Goal: Task Accomplishment & Management: Complete application form

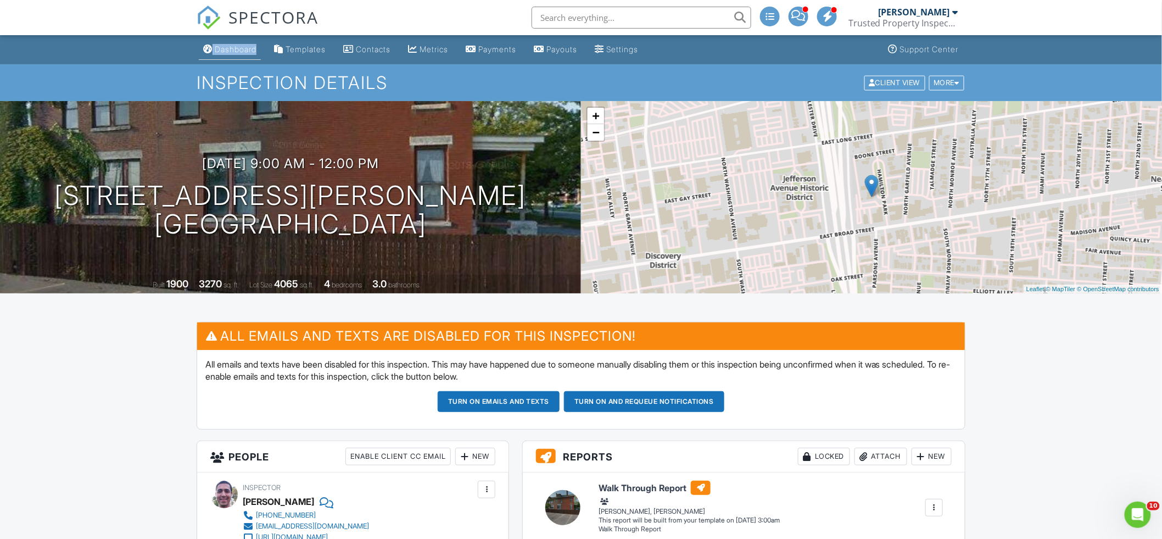
click at [231, 43] on link "Dashboard" at bounding box center [230, 50] width 62 height 20
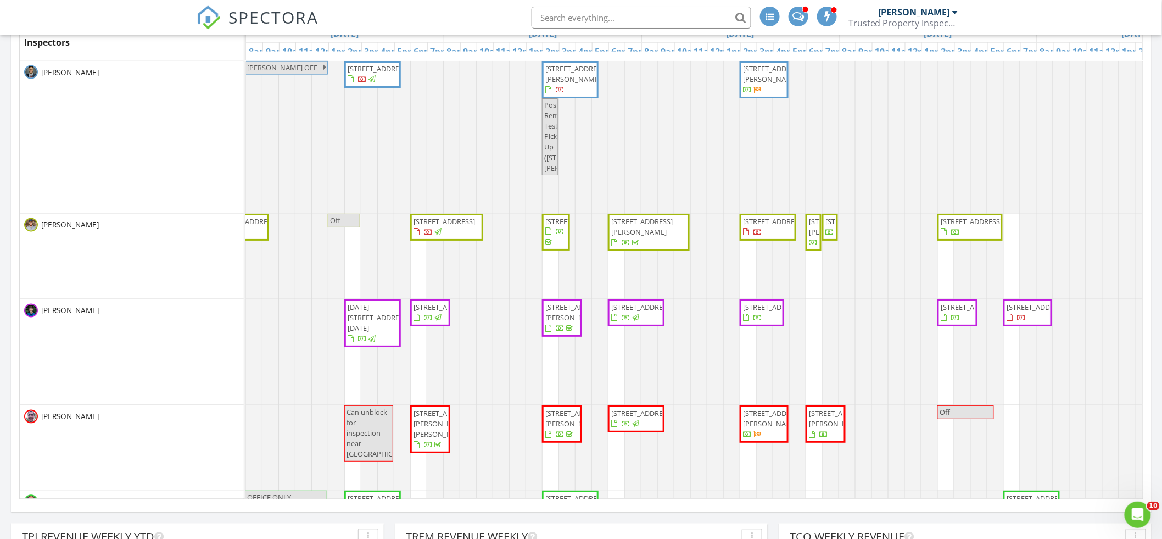
scroll to position [0, 333]
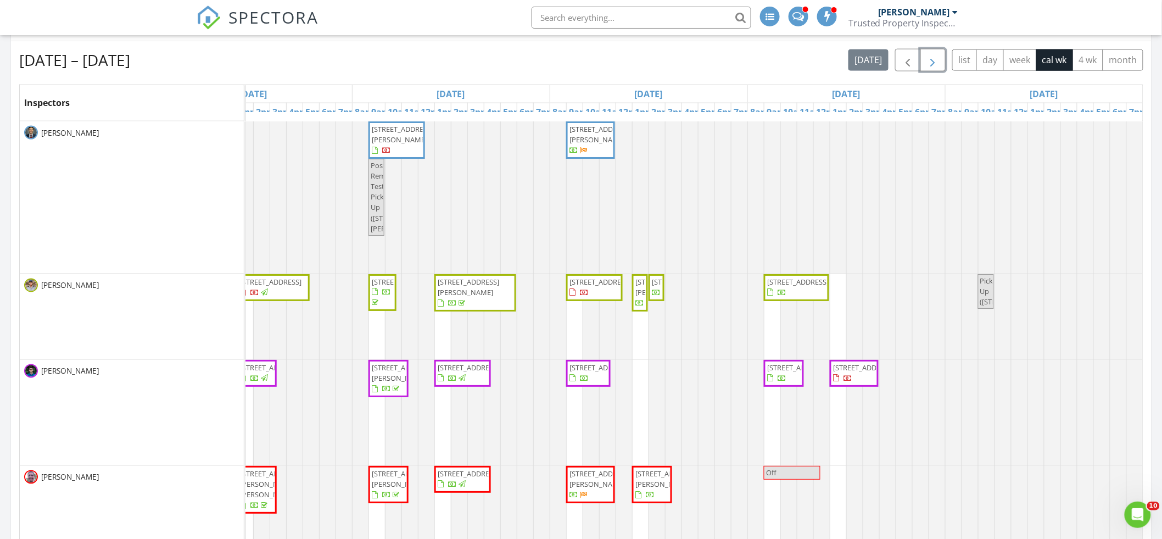
click at [927, 63] on span "button" at bounding box center [933, 60] width 13 height 13
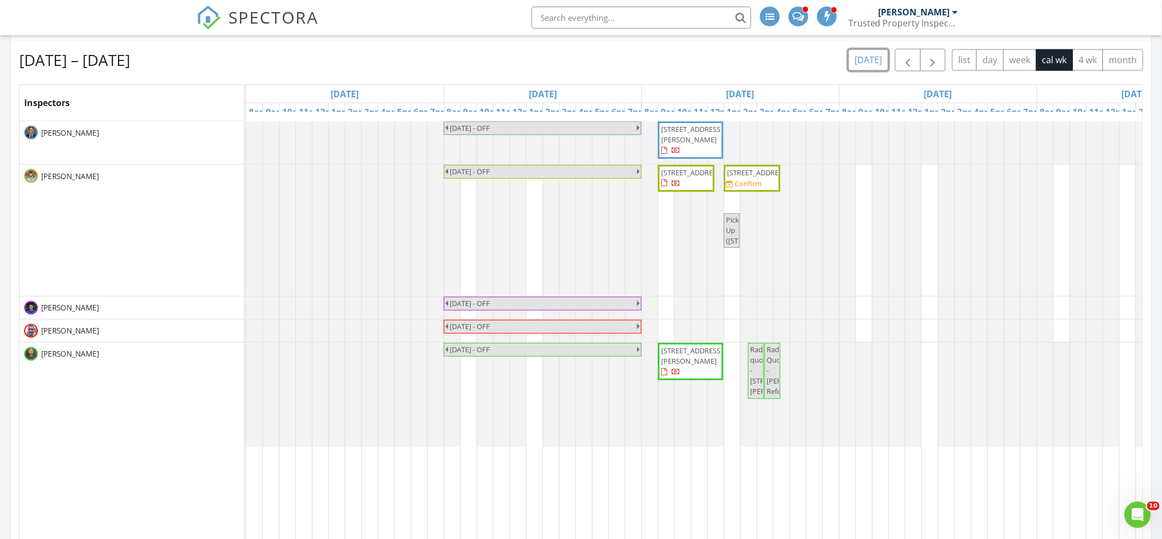
click at [863, 68] on button "today" at bounding box center [869, 59] width 40 height 21
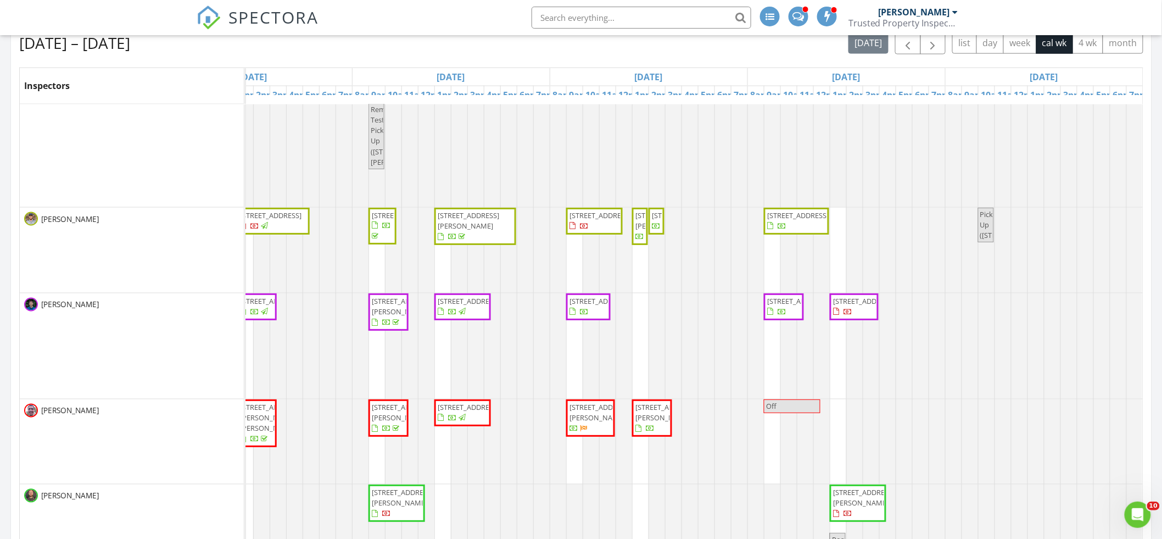
scroll to position [0, 0]
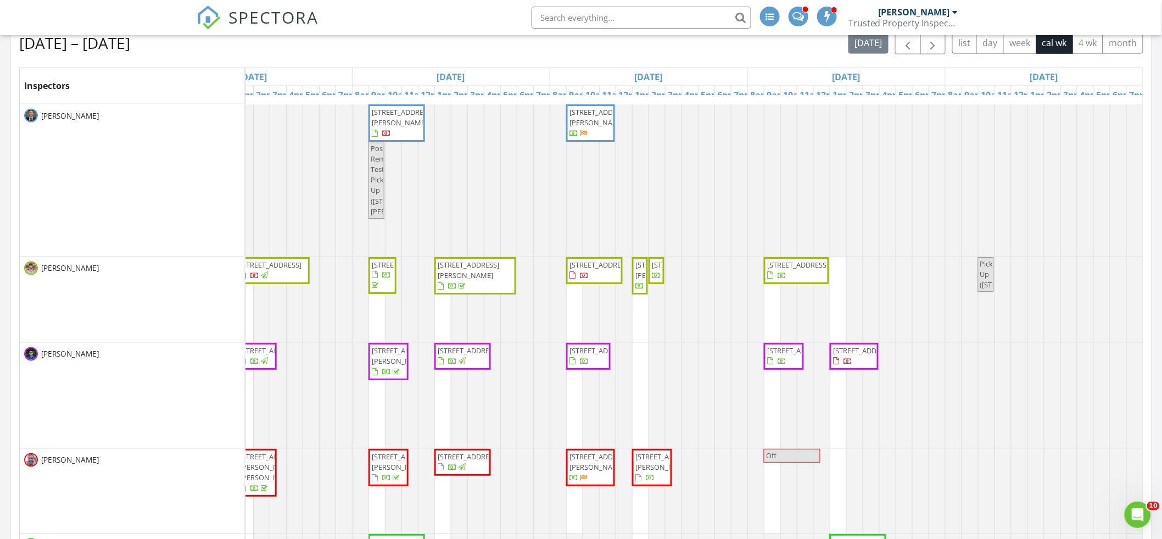
click at [596, 270] on span "3295 W 54th St, Cleveland 44102" at bounding box center [601, 265] width 62 height 10
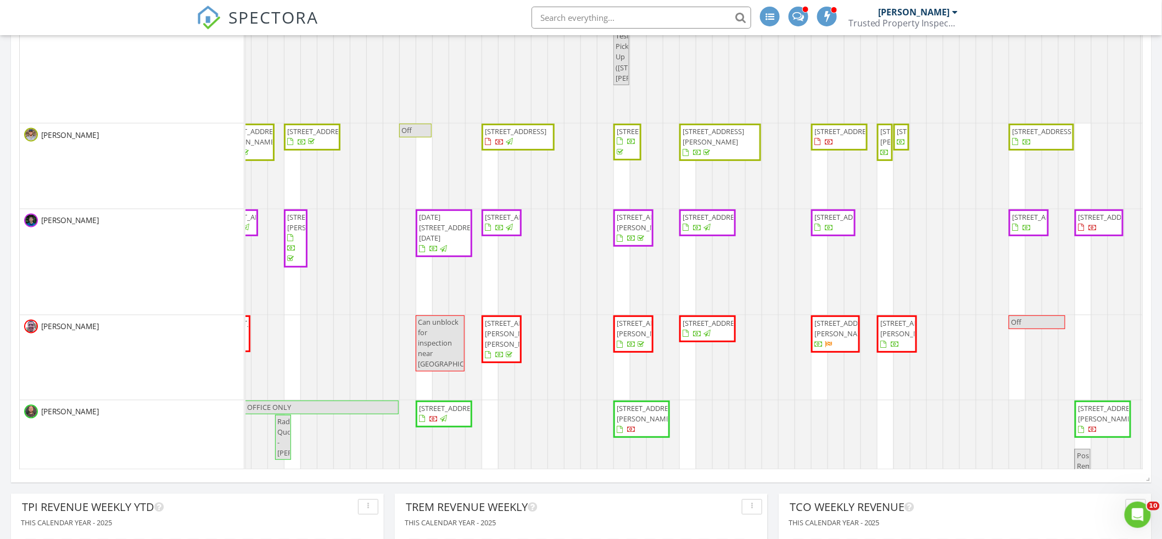
scroll to position [0, 182]
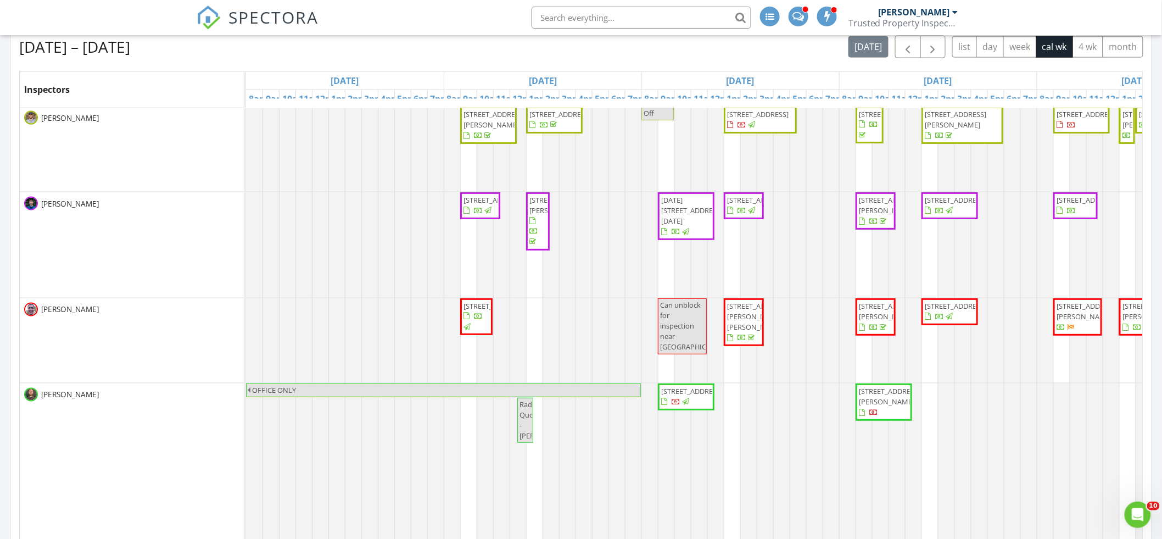
scroll to position [627, 0]
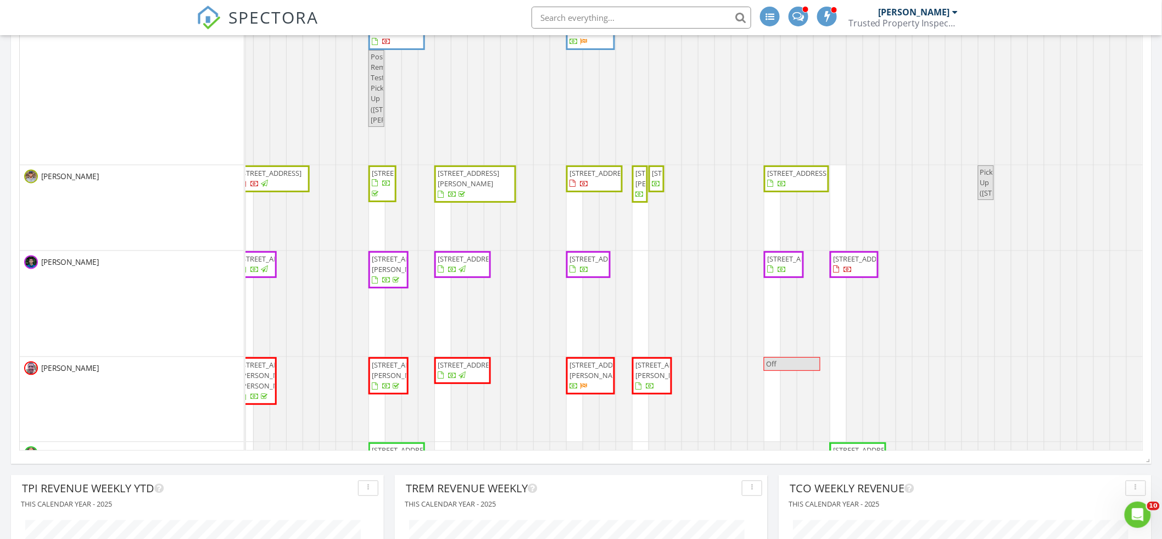
click at [458, 18] on div "SPECTORA [PERSON_NAME] Trusted Property Inspections, LLC Role: Inspector Change…" at bounding box center [581, 17] width 769 height 35
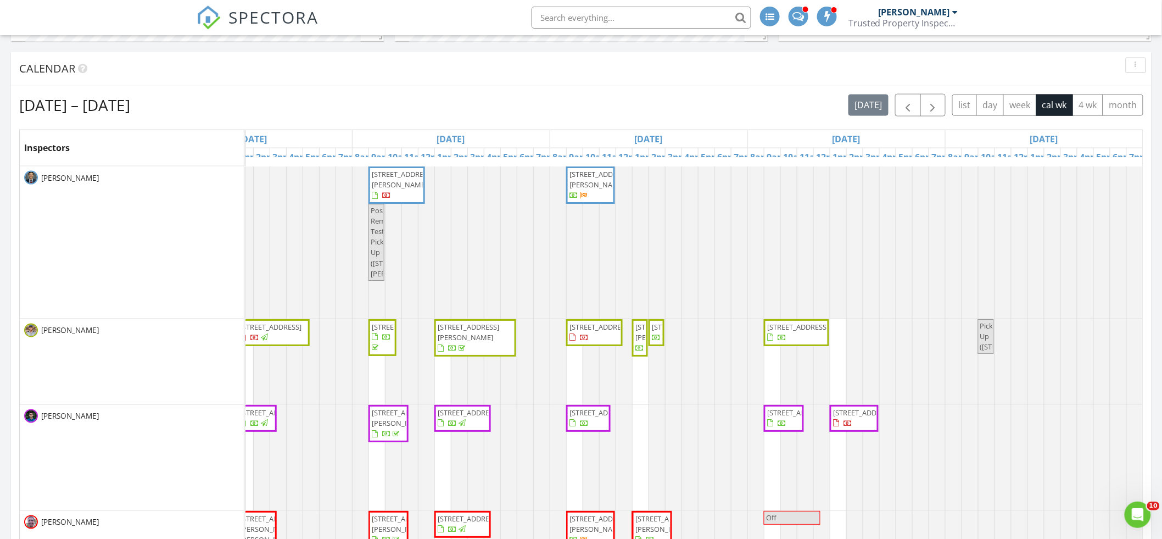
scroll to position [286, 0]
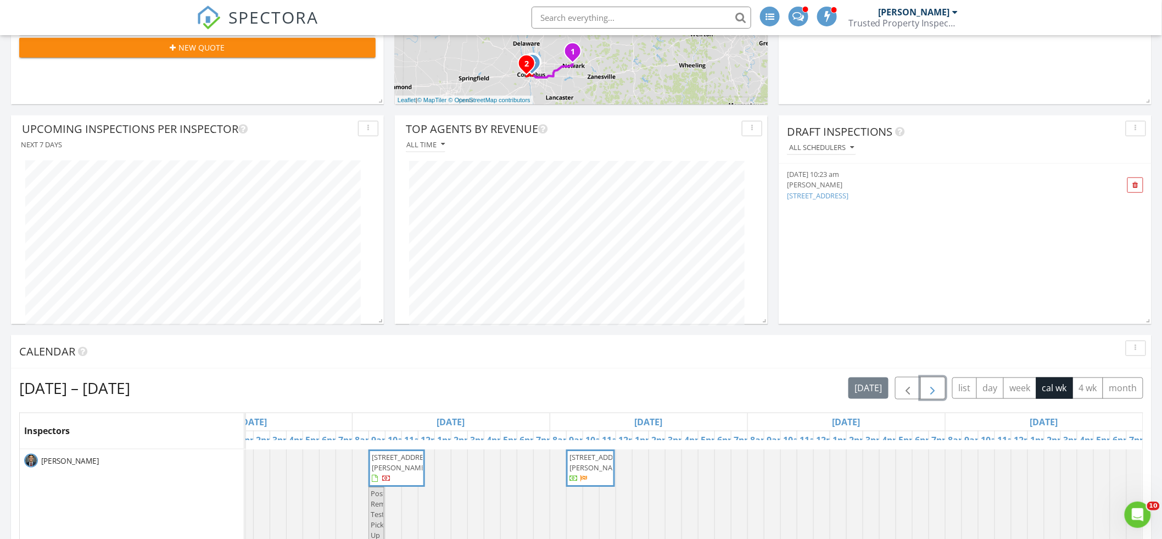
click at [935, 387] on span "button" at bounding box center [933, 388] width 13 height 13
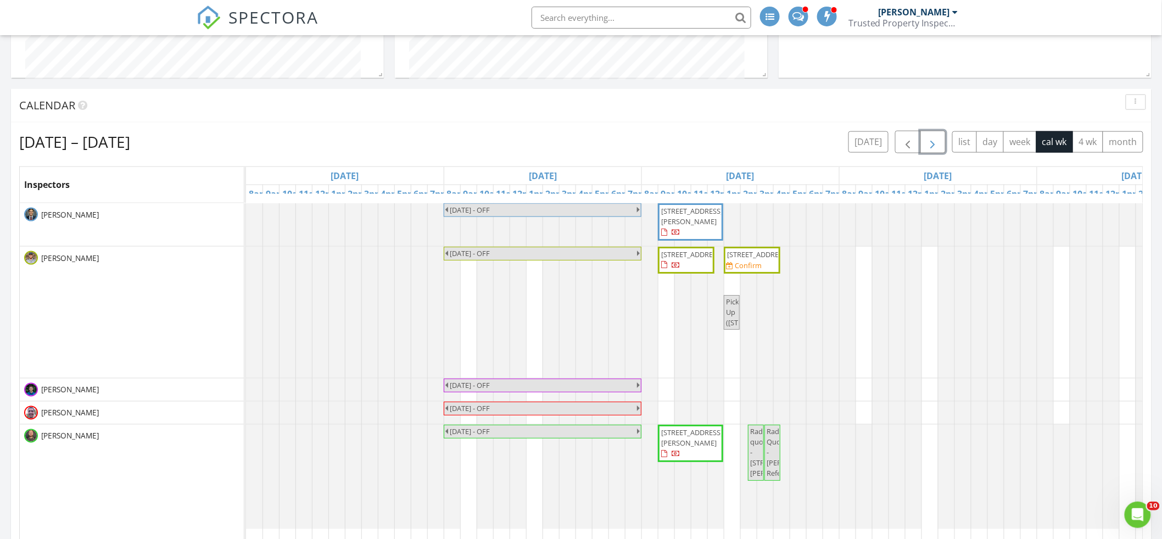
scroll to position [597, 0]
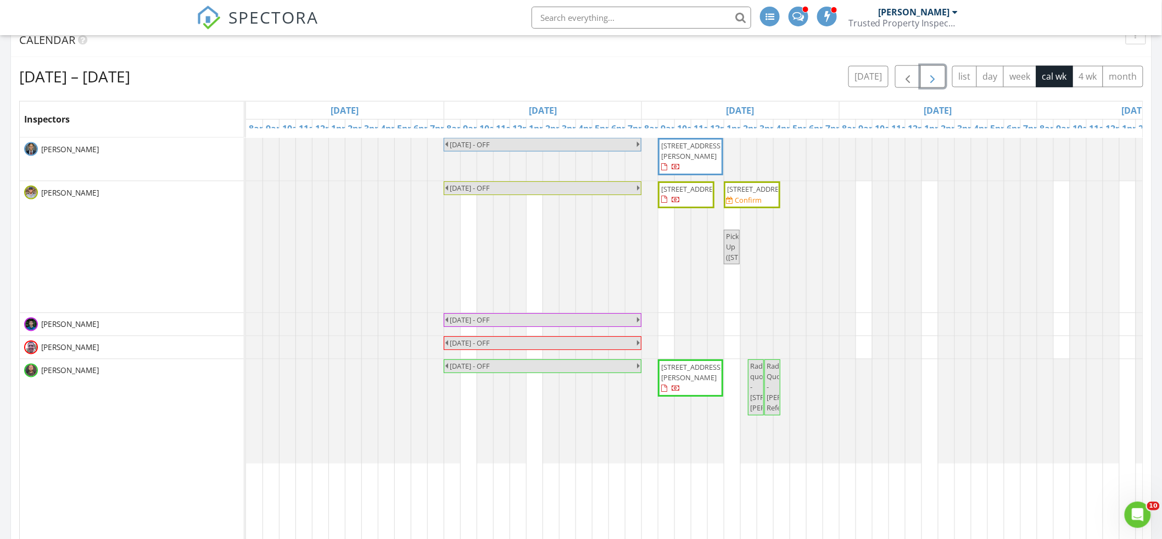
click at [696, 204] on span "[STREET_ADDRESS]" at bounding box center [686, 194] width 52 height 21
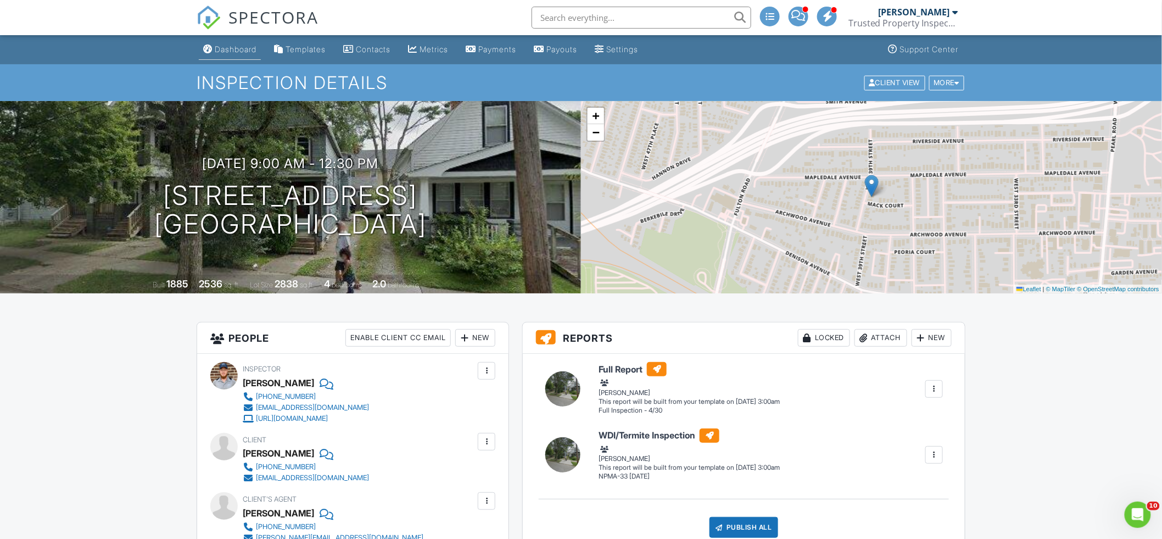
click at [221, 58] on link "Dashboard" at bounding box center [230, 50] width 62 height 20
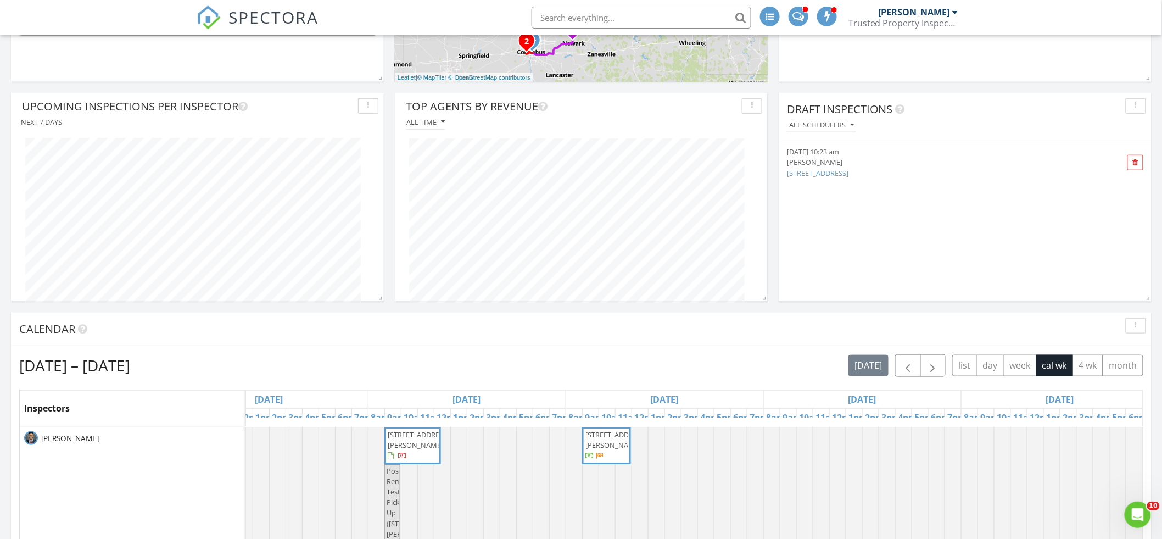
scroll to position [399, 0]
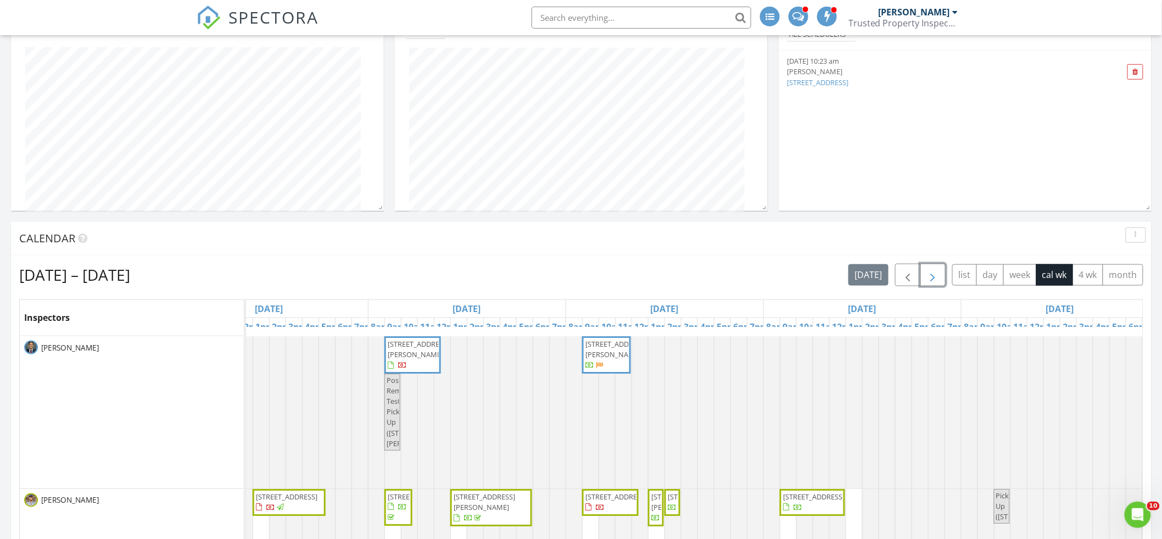
click at [934, 271] on span "button" at bounding box center [933, 275] width 13 height 13
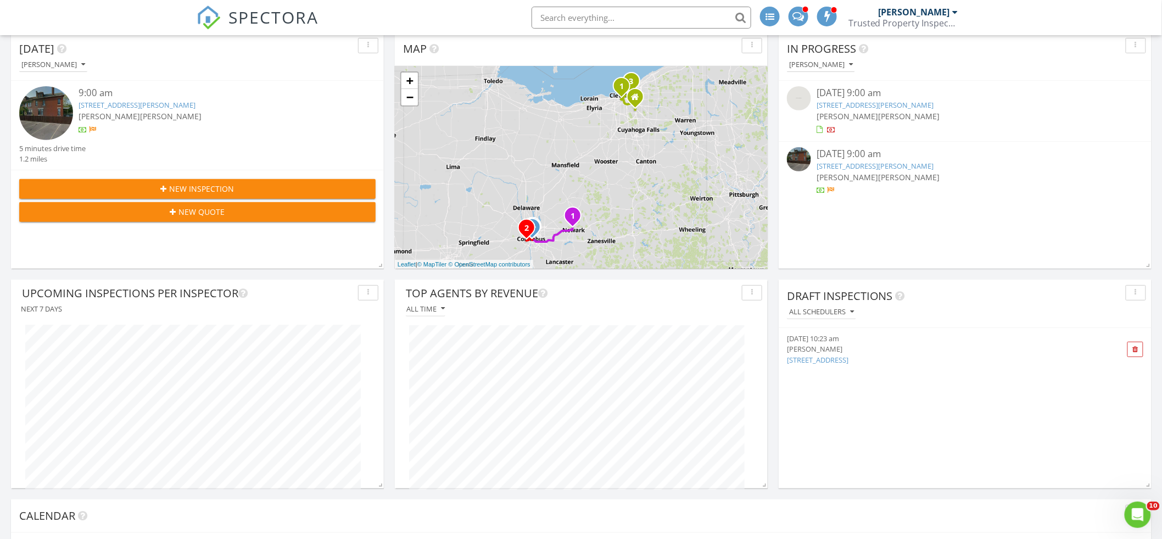
scroll to position [386, 0]
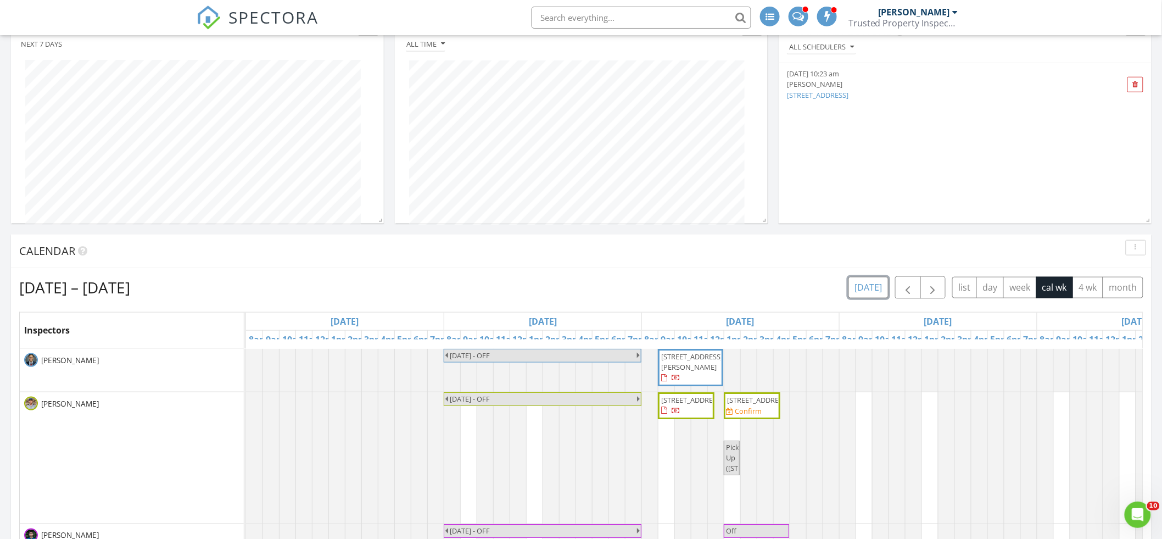
click at [861, 290] on button "[DATE]" at bounding box center [869, 287] width 40 height 21
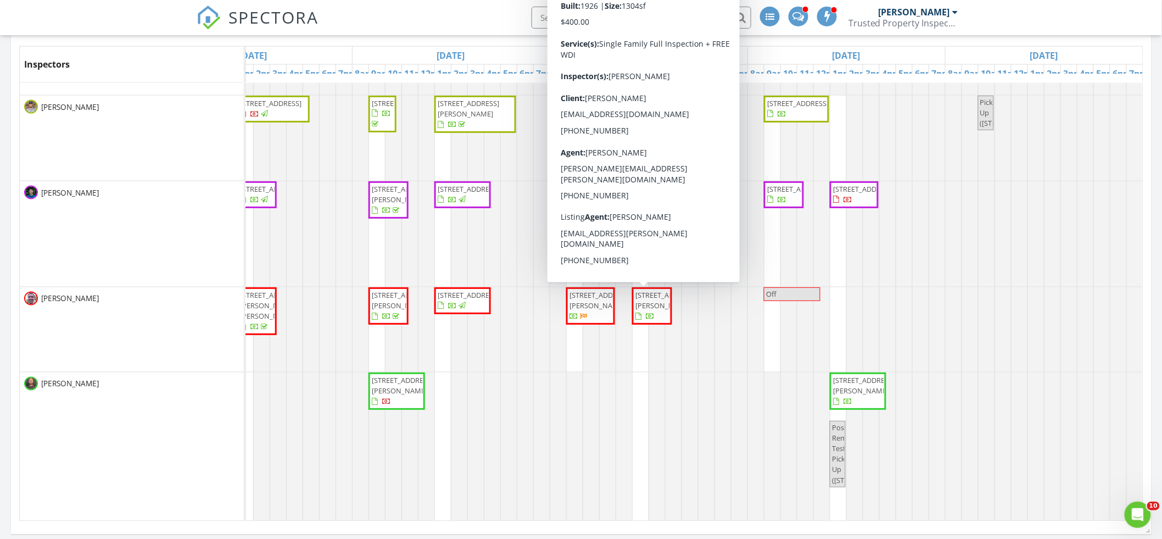
scroll to position [138, 0]
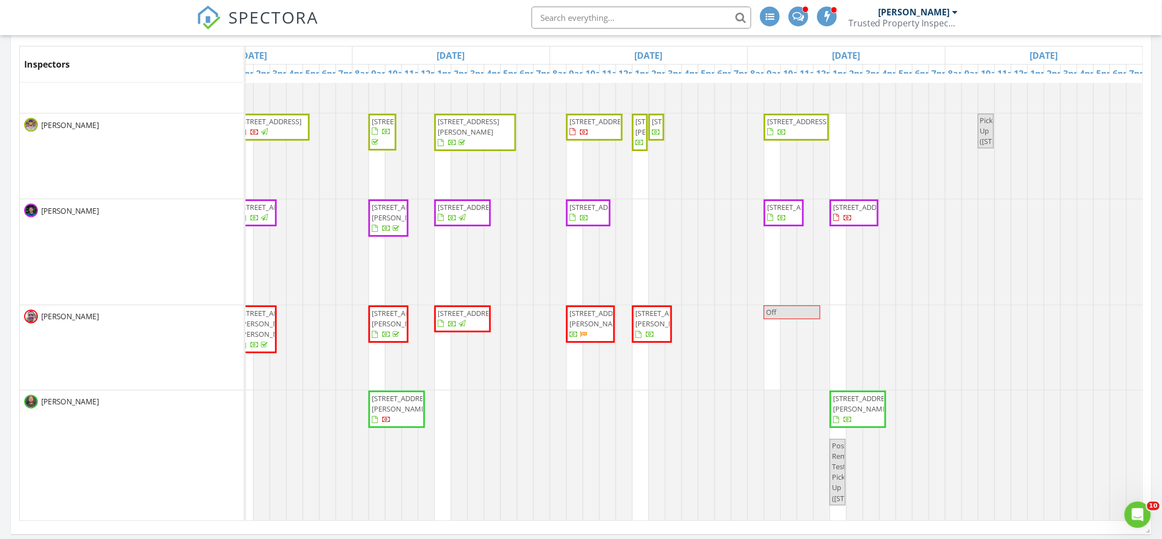
click at [648, 333] on span "[STREET_ADDRESS][PERSON_NAME]" at bounding box center [652, 324] width 36 height 32
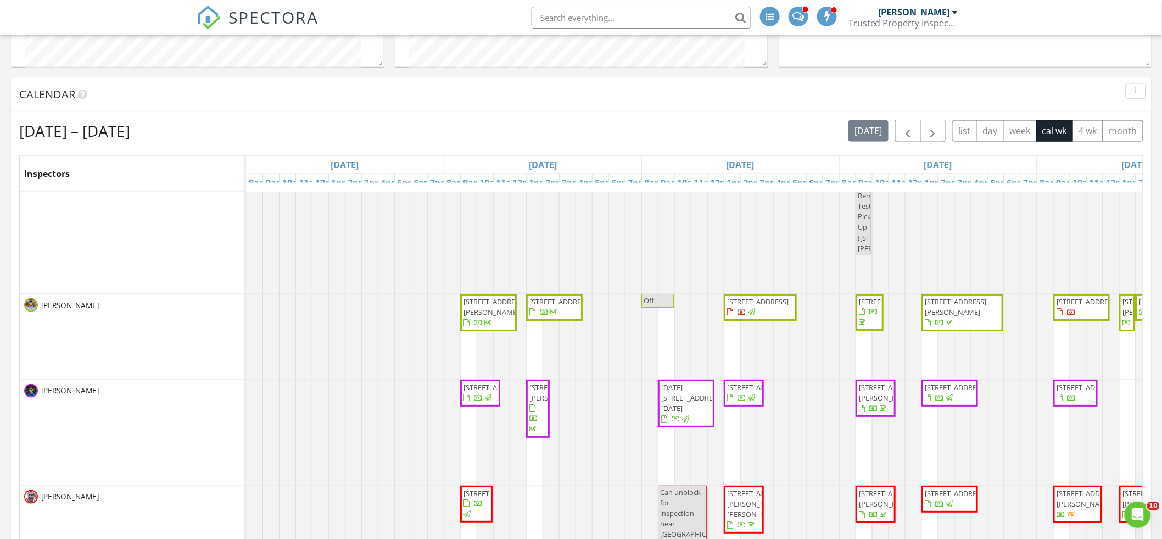
scroll to position [72, 0]
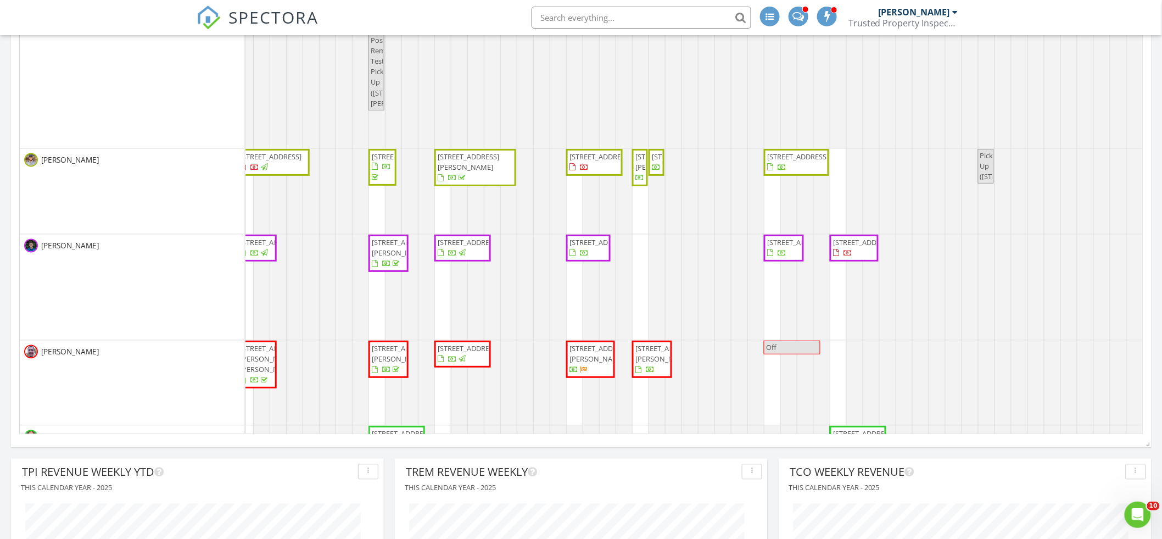
click at [830, 366] on div "Reece OFF 518 E Clearview Ave, Worthington 43085 1358 S Galena Rd, Galena 43021…" at bounding box center [451, 292] width 1384 height 593
click at [837, 321] on link "Inspection" at bounding box center [828, 322] width 57 height 18
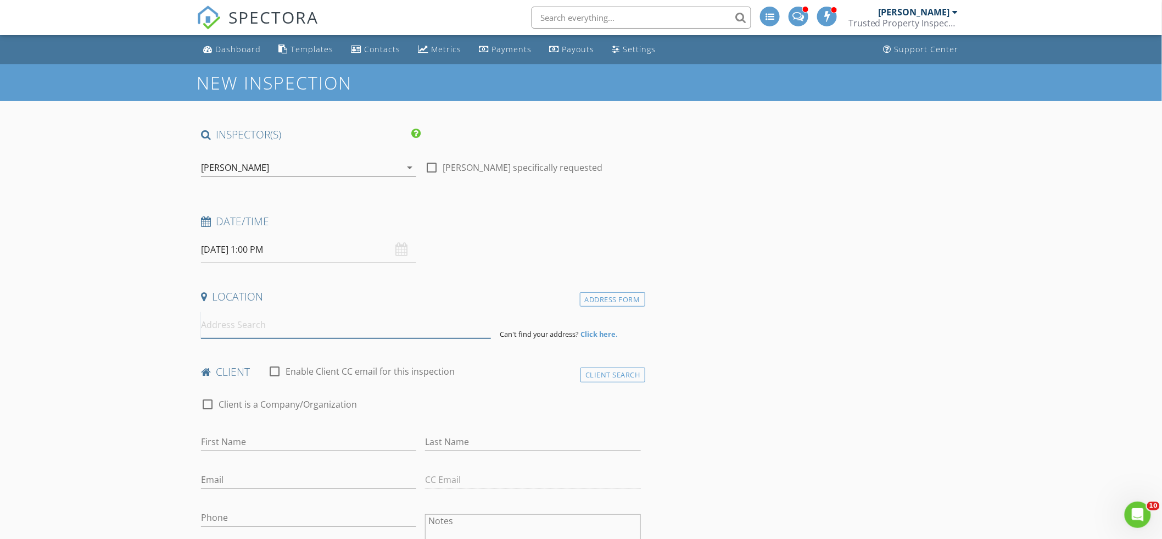
click at [251, 321] on input at bounding box center [346, 324] width 290 height 27
click at [339, 325] on input at bounding box center [346, 324] width 290 height 27
paste input "[STREET_ADDRESS][PERSON_NAME]"
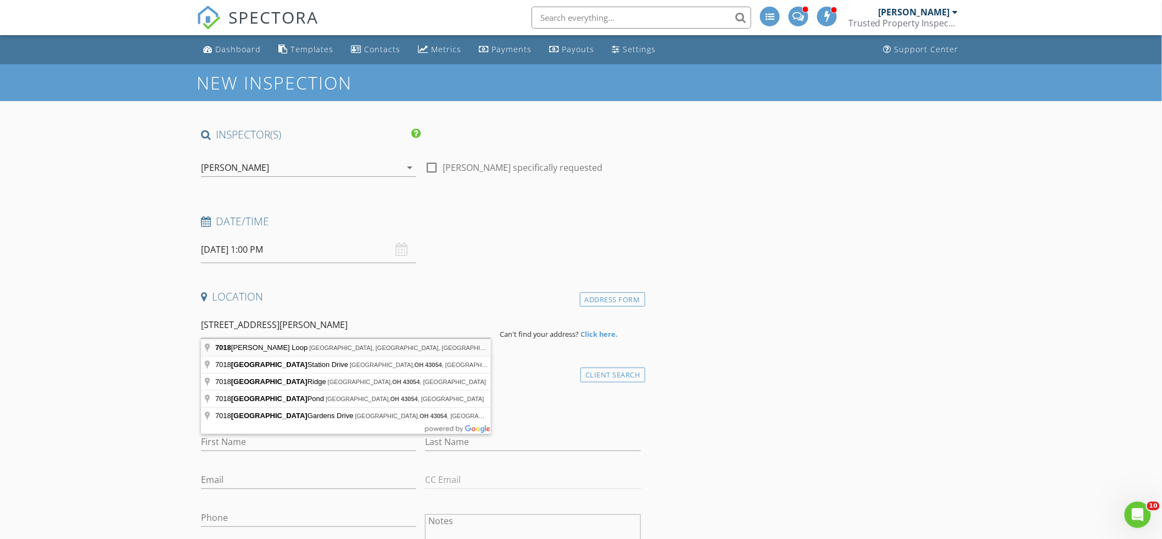
type input "[STREET_ADDRESS][PERSON_NAME]"
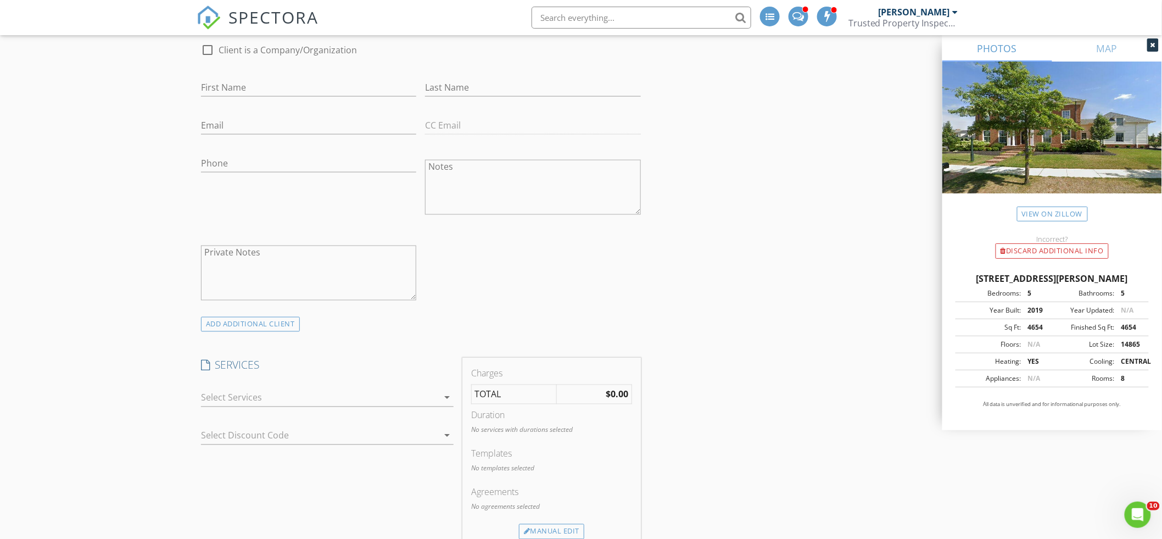
scroll to position [677, 0]
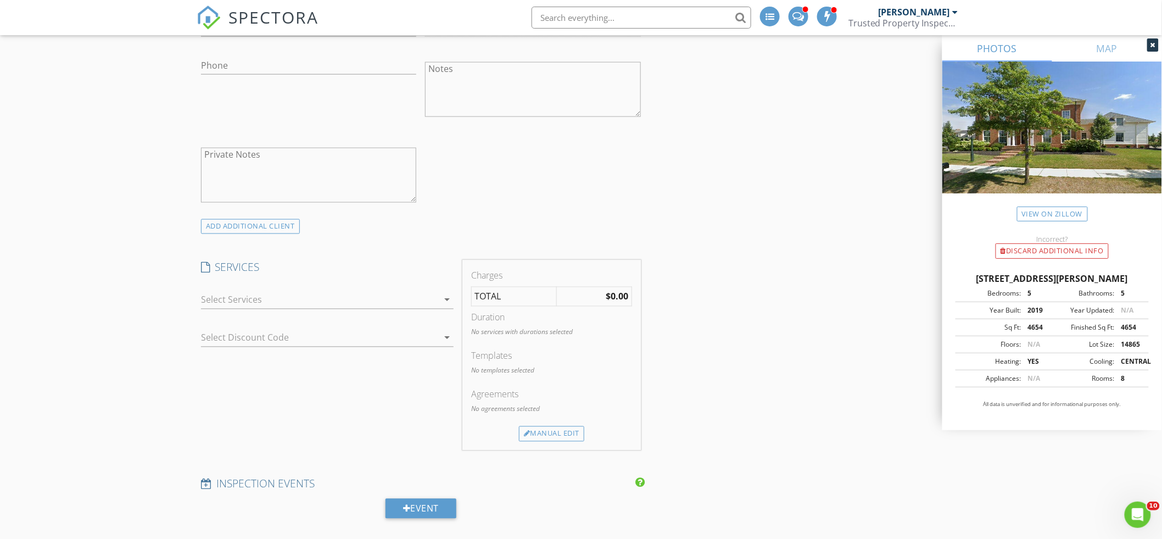
click at [258, 301] on div at bounding box center [319, 300] width 237 height 18
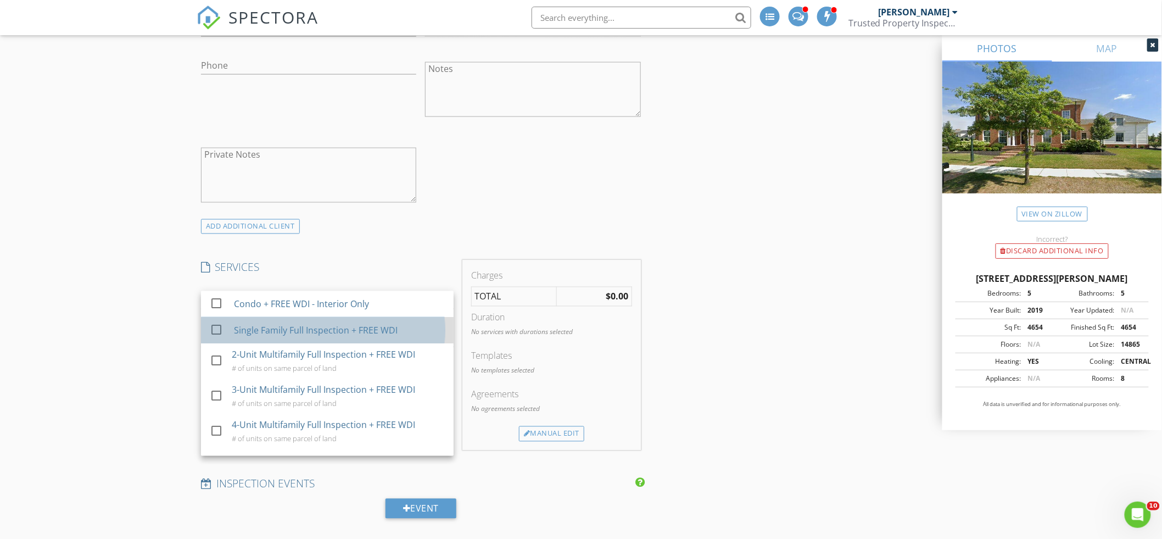
click at [258, 334] on div "Single Family Full Inspection + FREE WDI" at bounding box center [316, 330] width 164 height 13
checkbox input "false"
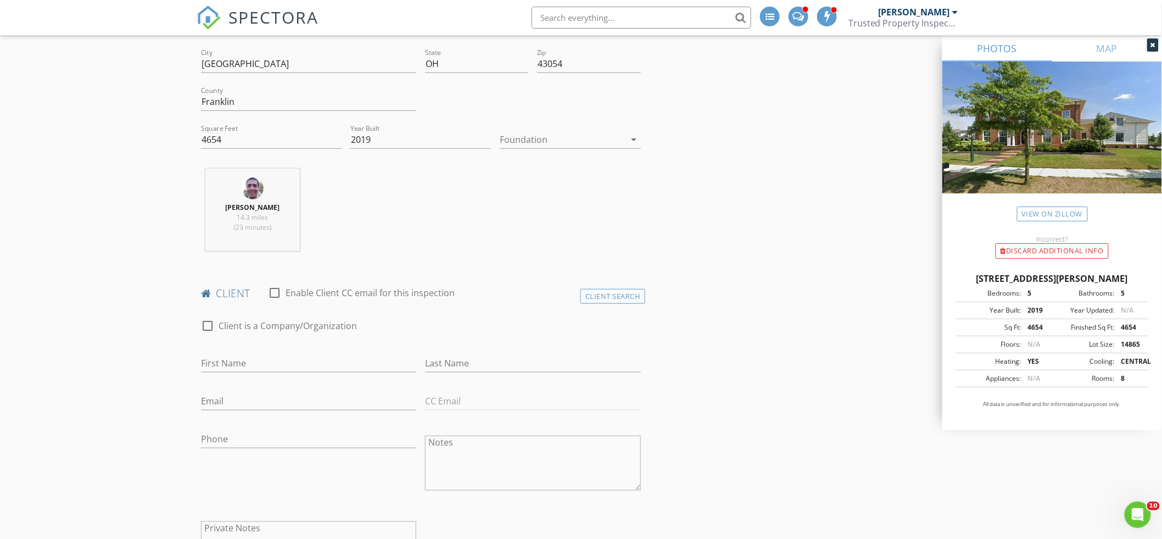
scroll to position [295, 0]
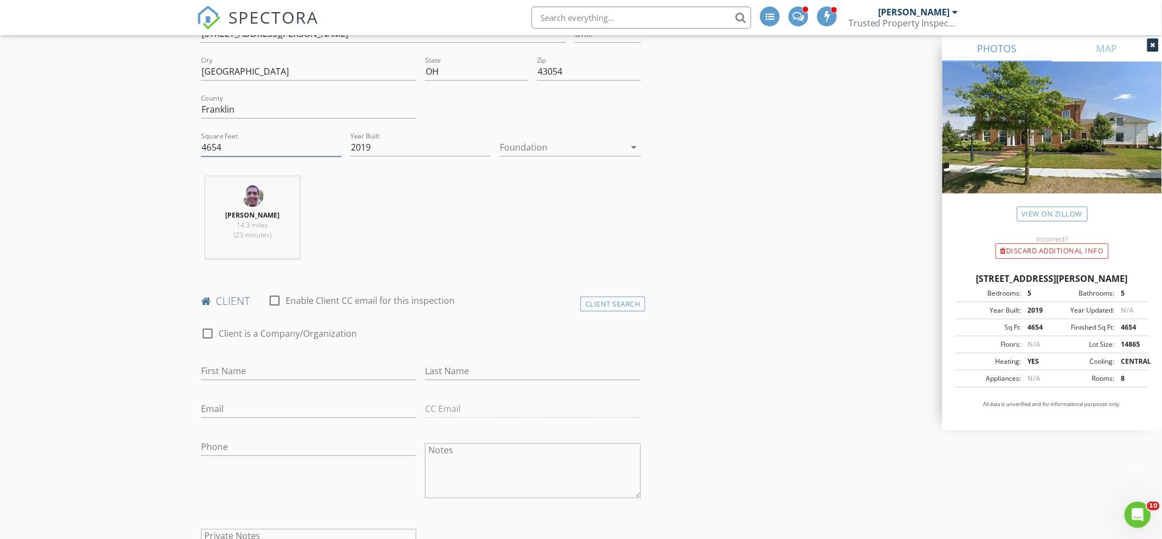
click at [226, 148] on input "4654" at bounding box center [271, 147] width 141 height 18
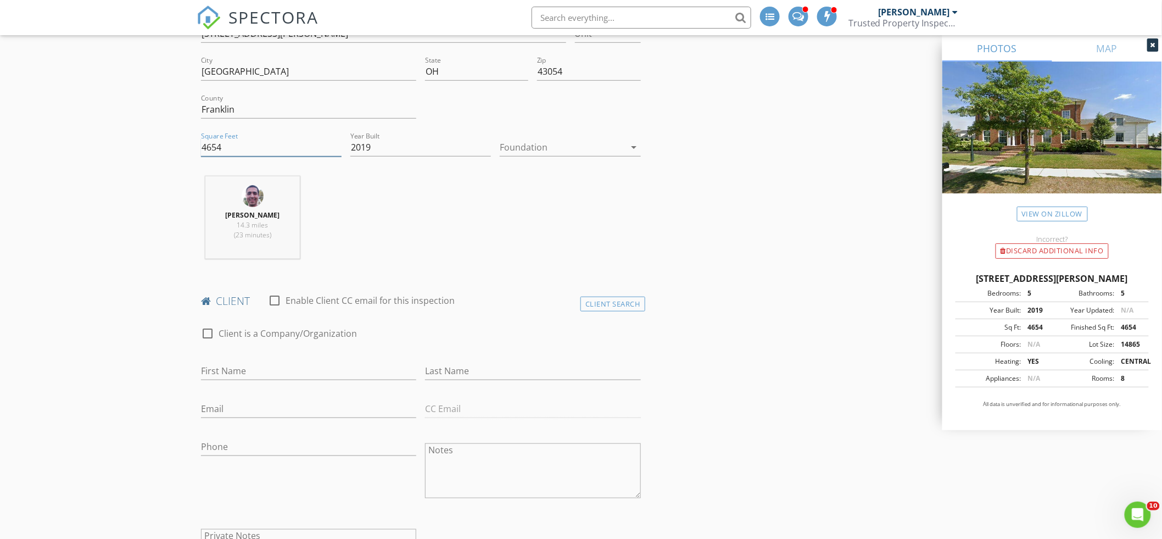
click at [239, 150] on input "4654" at bounding box center [271, 147] width 141 height 18
type input "6000"
click at [442, 200] on div "Michael Hasson 14.3 miles (23 minutes)" at bounding box center [421, 221] width 449 height 91
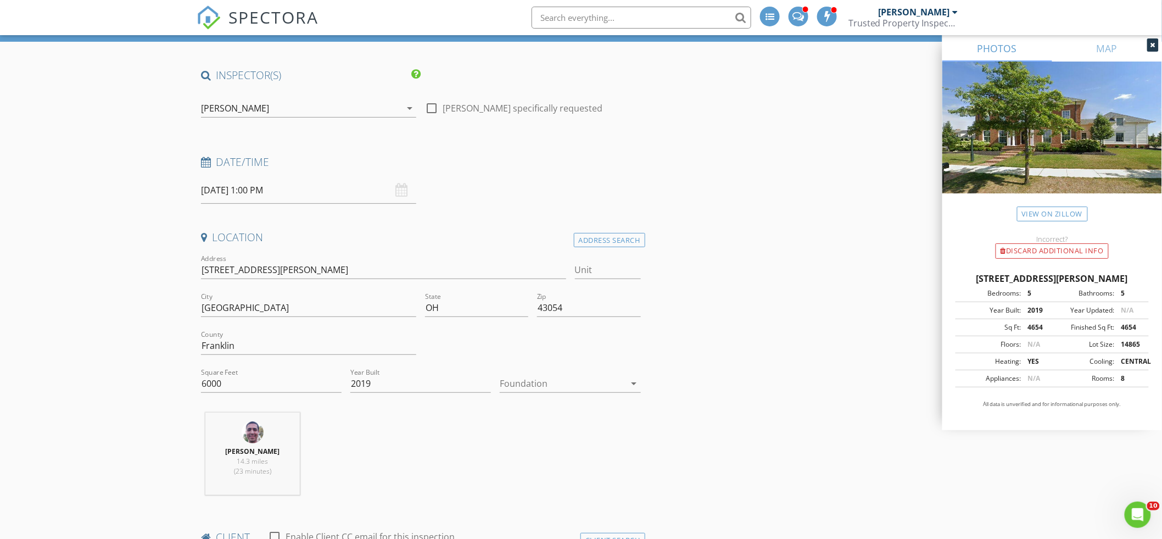
scroll to position [0, 0]
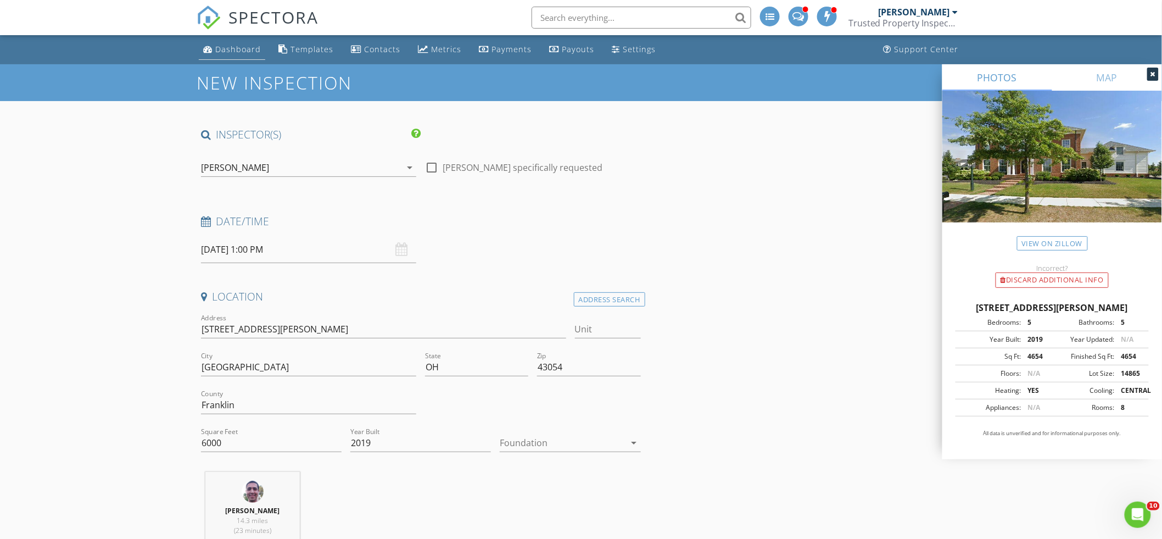
click at [225, 47] on div "Dashboard" at bounding box center [238, 49] width 46 height 10
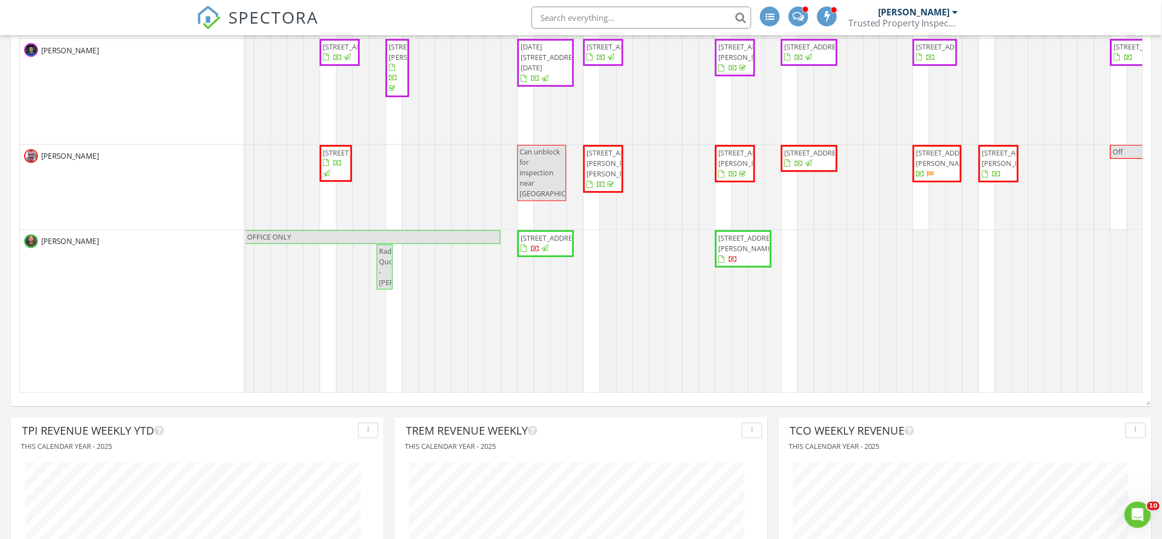
scroll to position [164, 322]
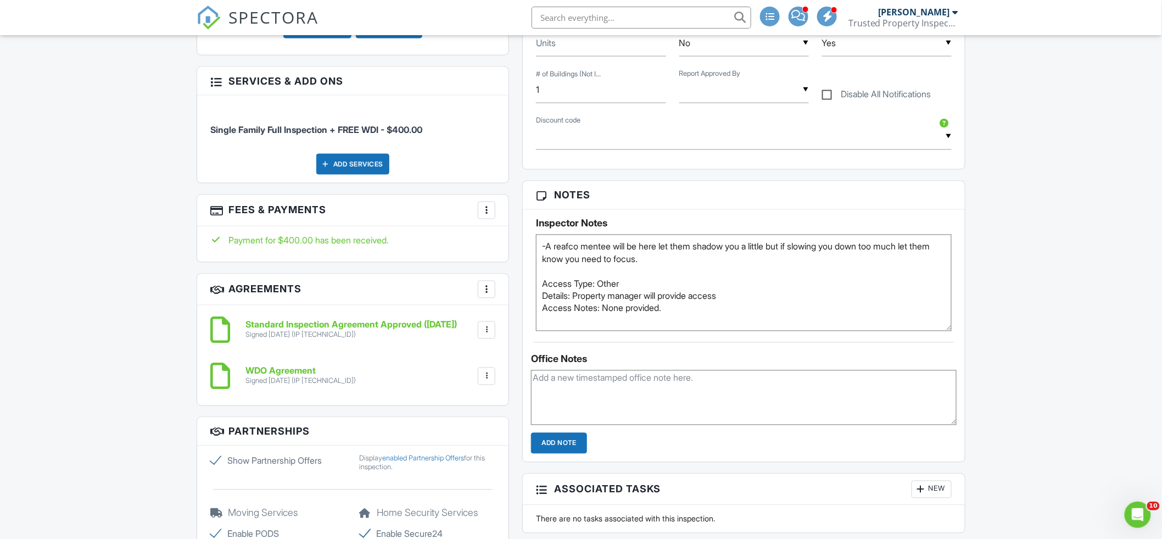
drag, startPoint x: 949, startPoint y: 288, endPoint x: 951, endPoint y: 331, distance: 42.9
click at [951, 331] on textarea "-A reafco mentee will be here let them shadow you a little but if slowing you d…" at bounding box center [744, 283] width 416 height 97
click at [697, 306] on textarea "-A reafco mentee will be here let them shadow you a little but if slowing you d…" at bounding box center [744, 283] width 416 height 97
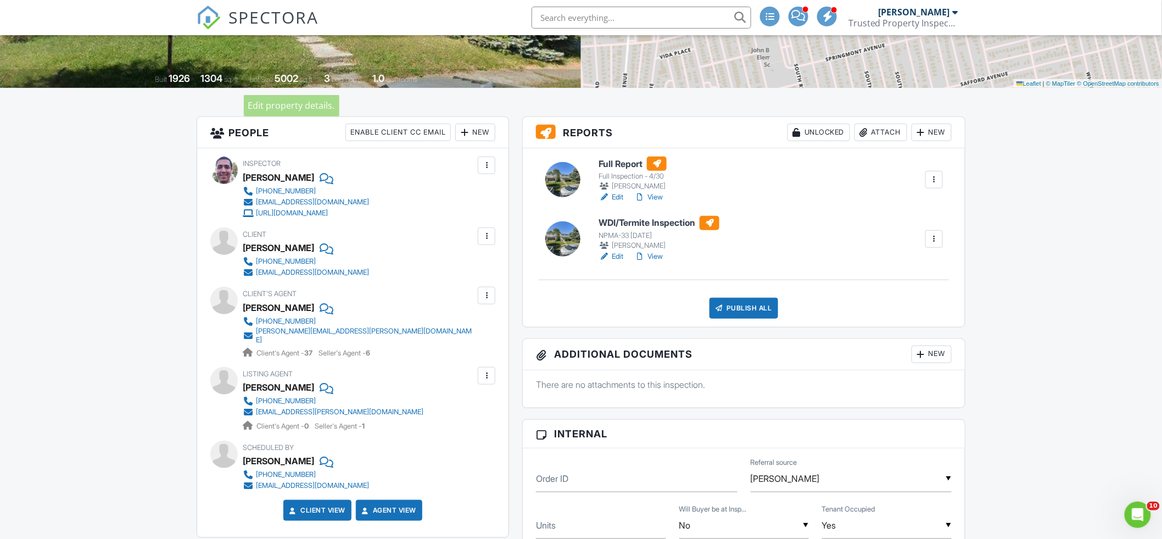
scroll to position [206, 0]
click at [482, 297] on div at bounding box center [486, 294] width 11 height 11
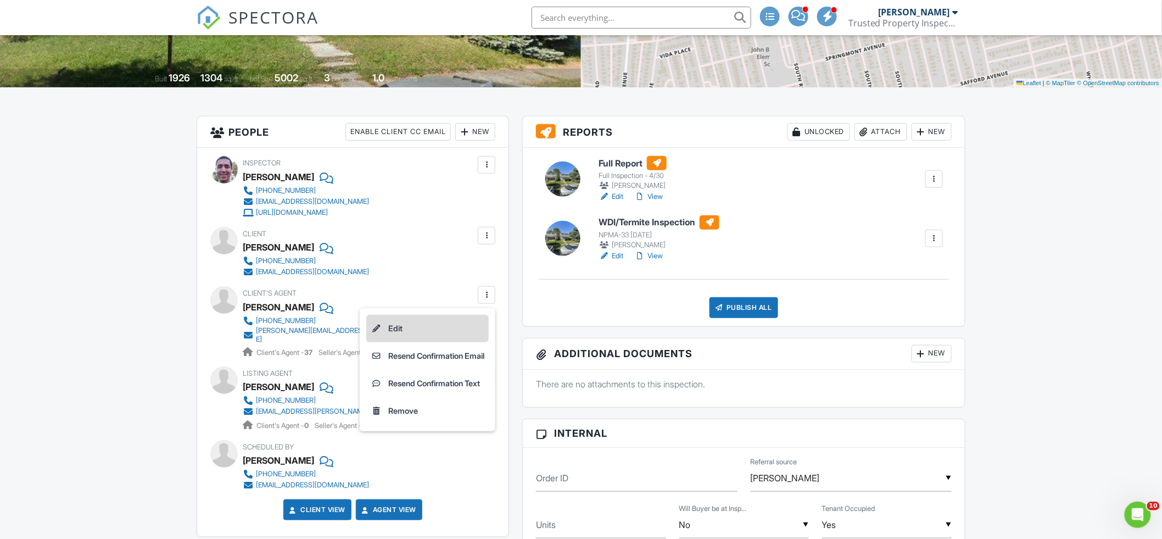
click at [465, 320] on li "Edit" at bounding box center [427, 328] width 122 height 27
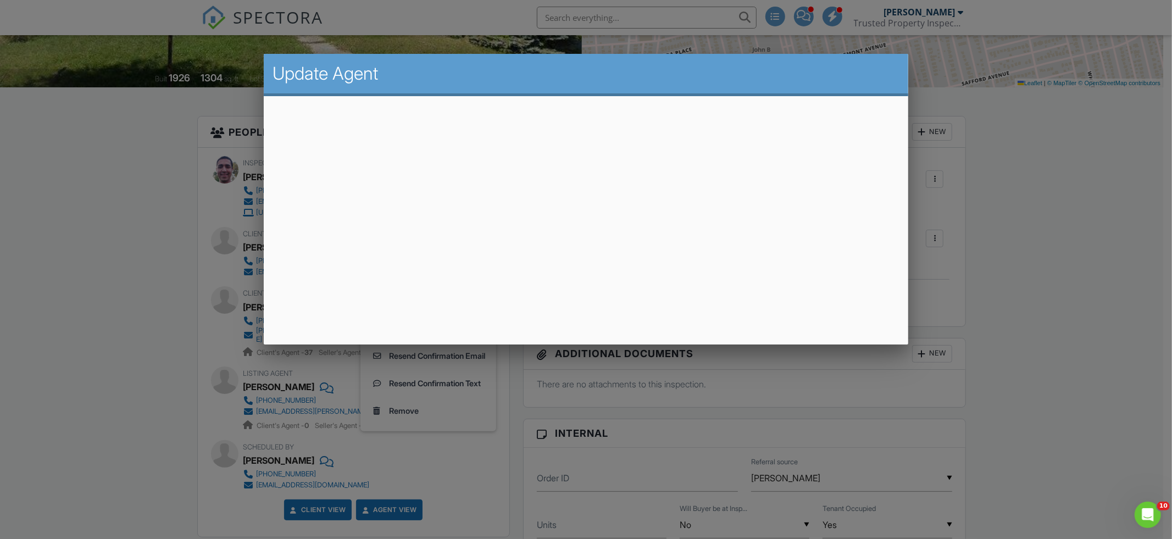
click at [181, 211] on div at bounding box center [586, 281] width 1172 height 673
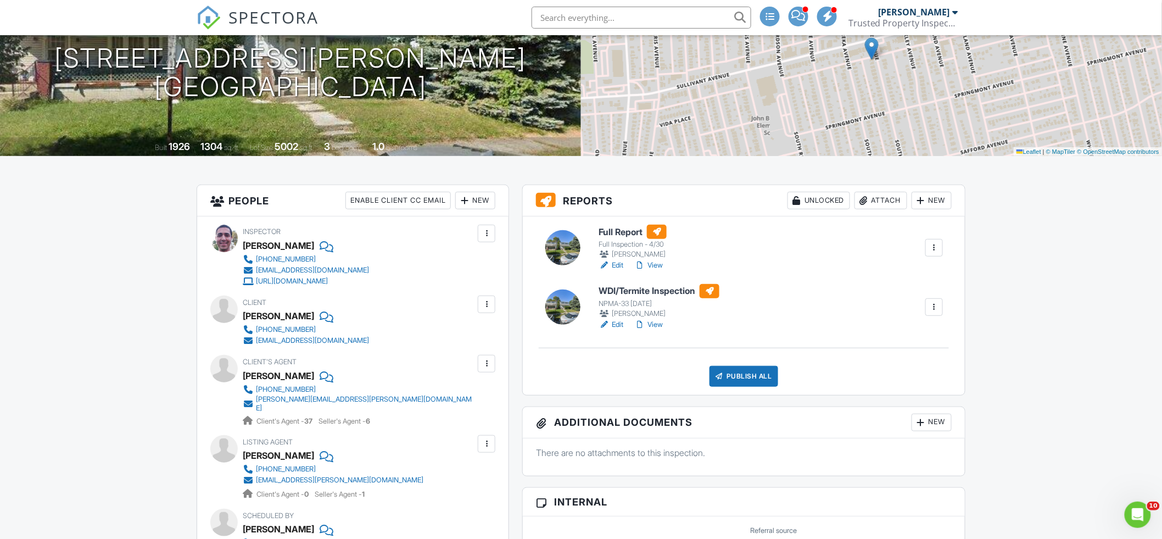
scroll to position [0, 0]
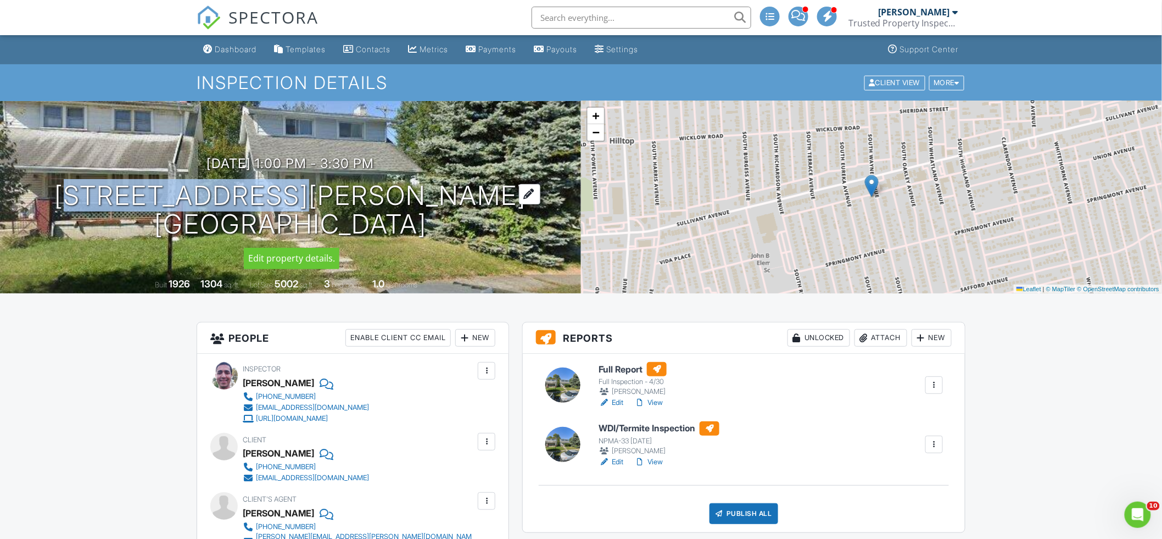
copy h1 "511 S Wayne Ave"
drag, startPoint x: 160, startPoint y: 191, endPoint x: 410, endPoint y: 192, distance: 250.5
click at [410, 192] on h1 "511 S Wayne Ave Columbus, OH 43204" at bounding box center [291, 210] width 472 height 58
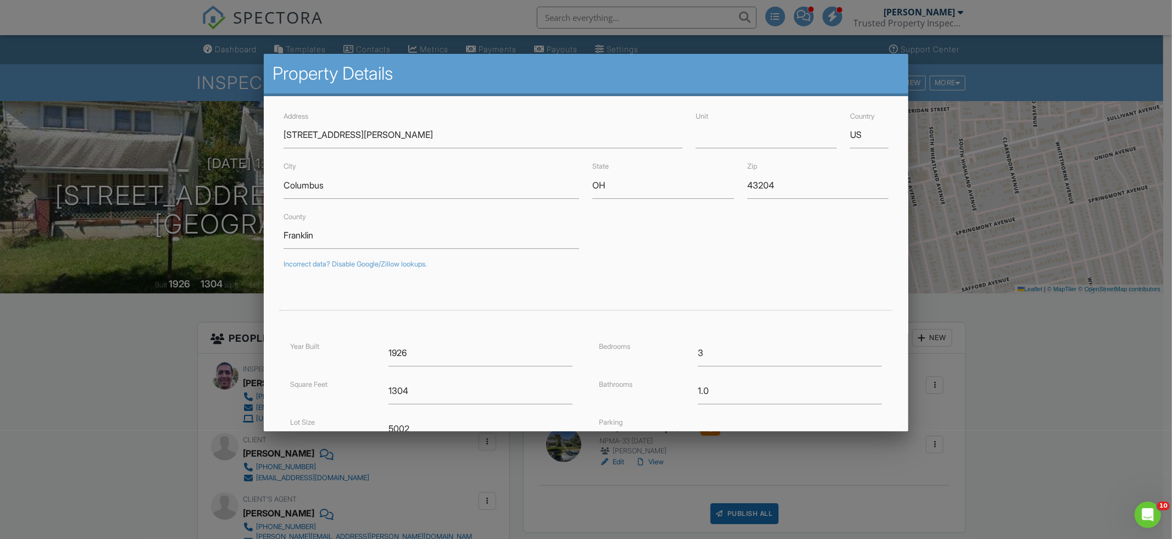
click at [94, 456] on div at bounding box center [586, 281] width 1172 height 673
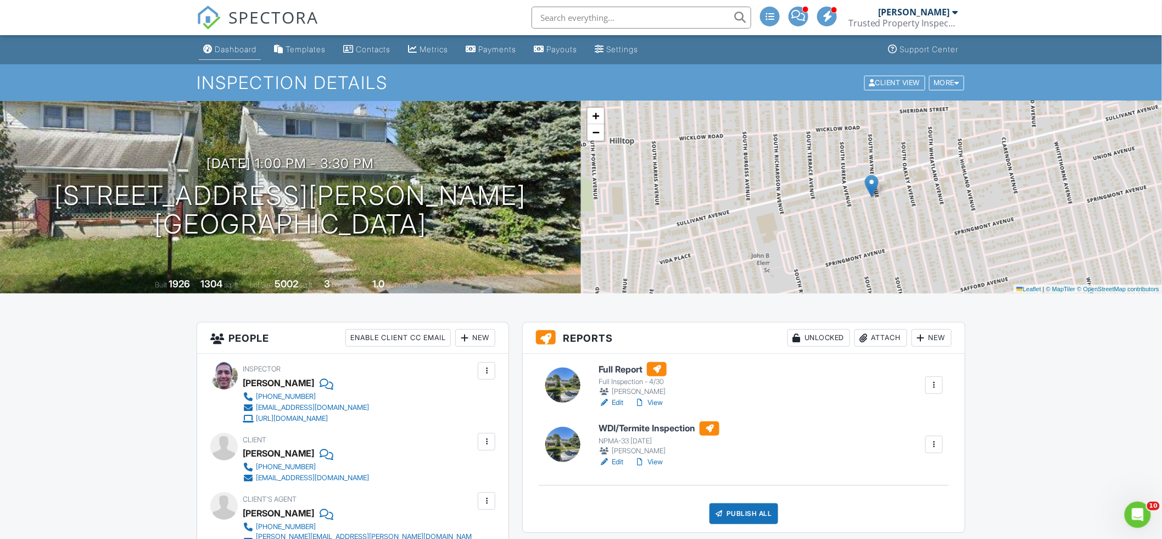
click at [250, 53] on div "Dashboard" at bounding box center [236, 48] width 42 height 9
